Goal: Browse casually

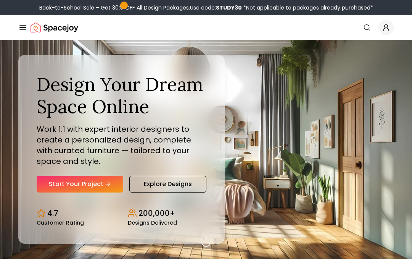
click at [187, 184] on link "Explore Designs" at bounding box center [167, 184] width 77 height 17
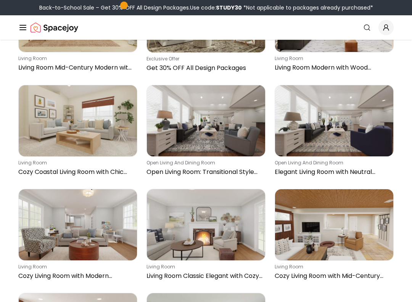
scroll to position [653, 0]
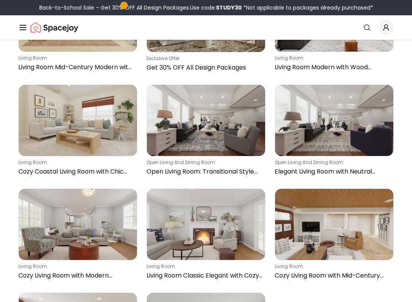
click at [213, 249] on img at bounding box center [206, 224] width 118 height 71
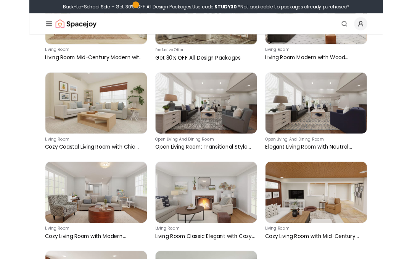
scroll to position [674, 0]
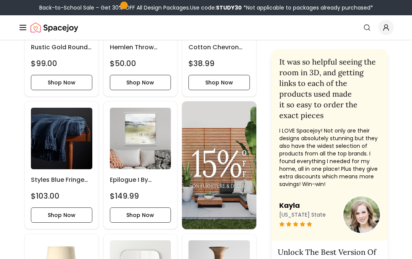
scroll to position [899, 0]
